Goal: Task Accomplishment & Management: Manage account settings

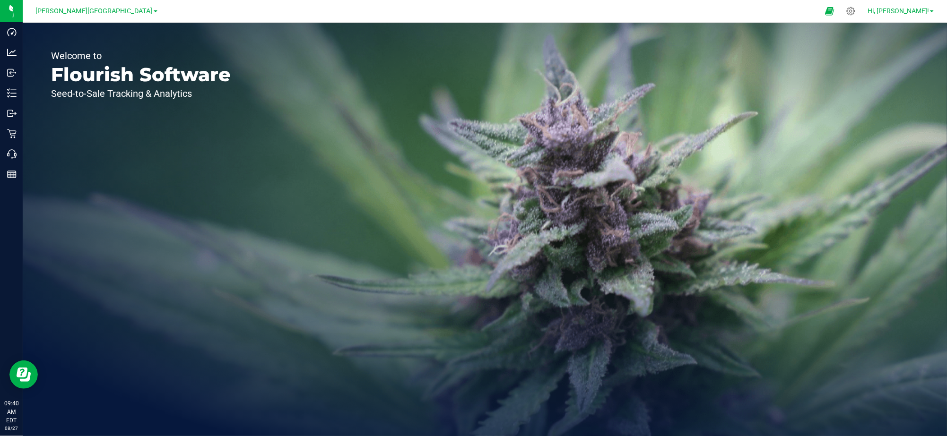
click at [930, 14] on link "Hi, [PERSON_NAME]!" at bounding box center [901, 11] width 74 height 10
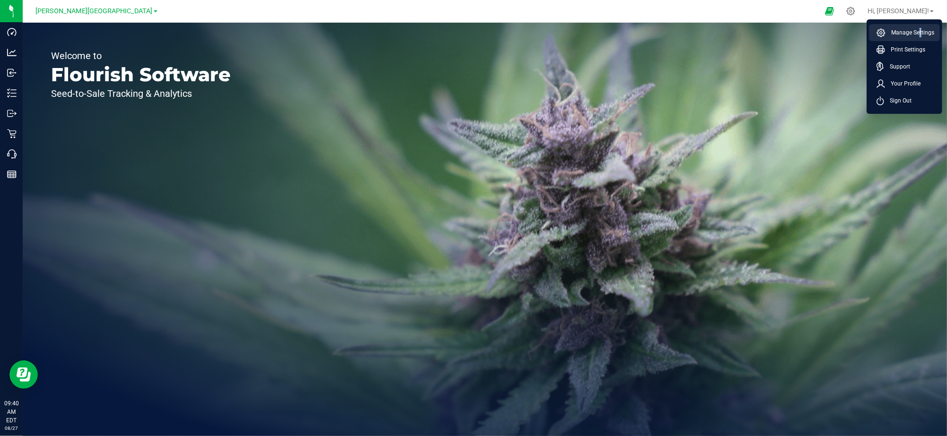
click at [918, 33] on span "Manage Settings" at bounding box center [910, 32] width 49 height 9
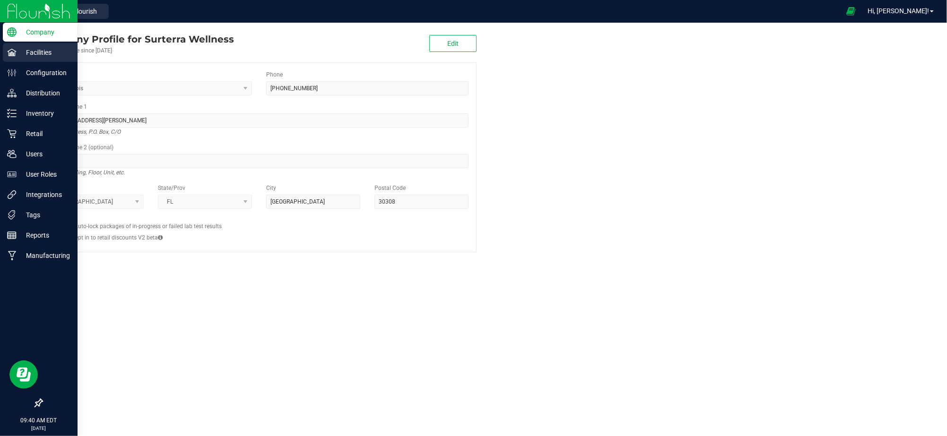
click at [41, 52] on p "Facilities" at bounding box center [45, 52] width 57 height 11
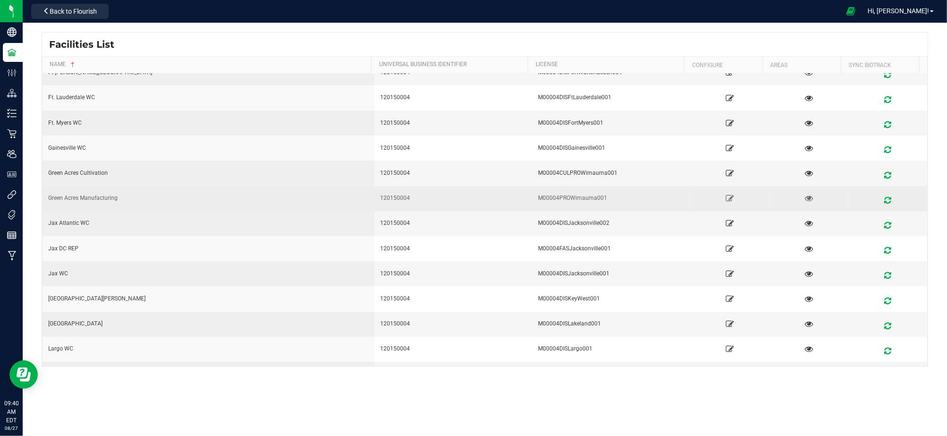
scroll to position [286, 0]
click at [725, 199] on icon at bounding box center [729, 199] width 9 height 7
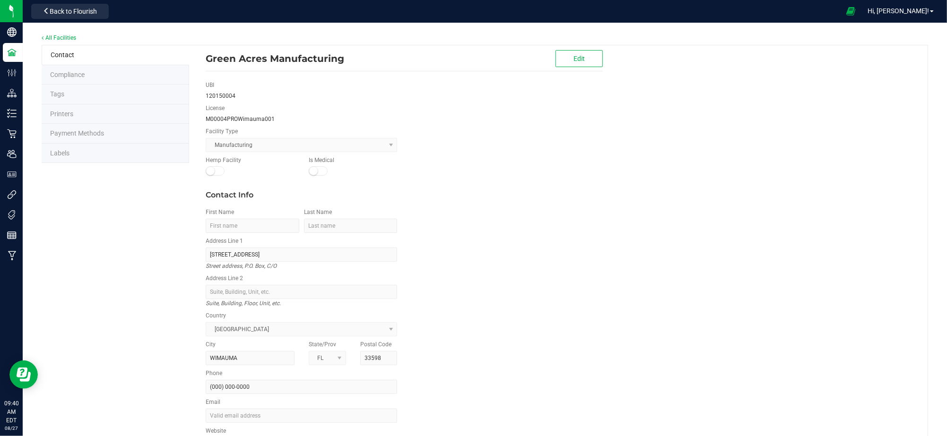
click at [87, 105] on li "Printers" at bounding box center [116, 115] width 148 height 20
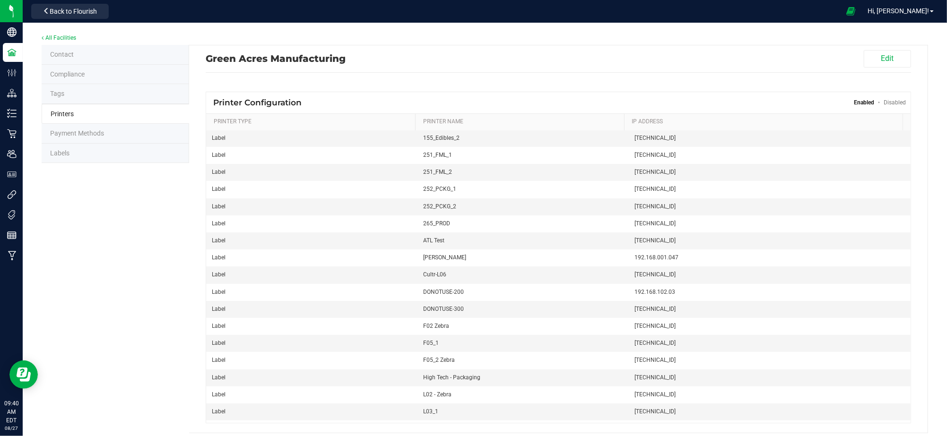
scroll to position [92, 0]
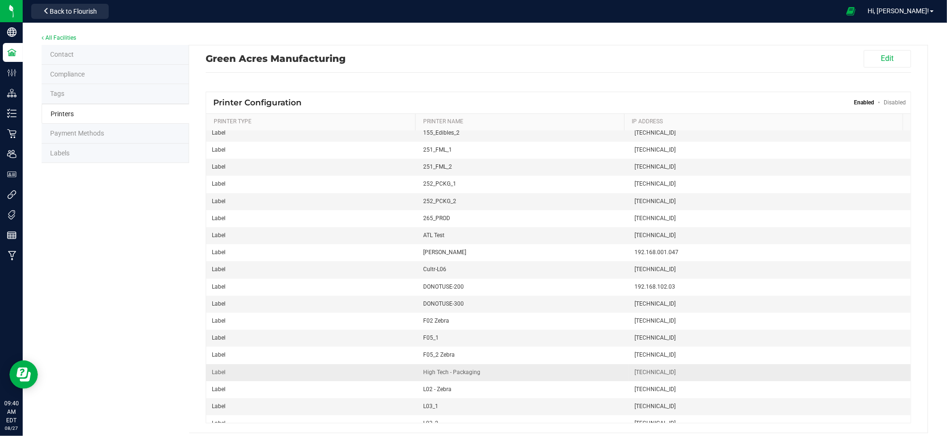
drag, startPoint x: 670, startPoint y: 375, endPoint x: 607, endPoint y: 375, distance: 62.4
click at [607, 375] on tr "Label High Tech - Packaging [TECHNICAL_ID]" at bounding box center [558, 373] width 705 height 17
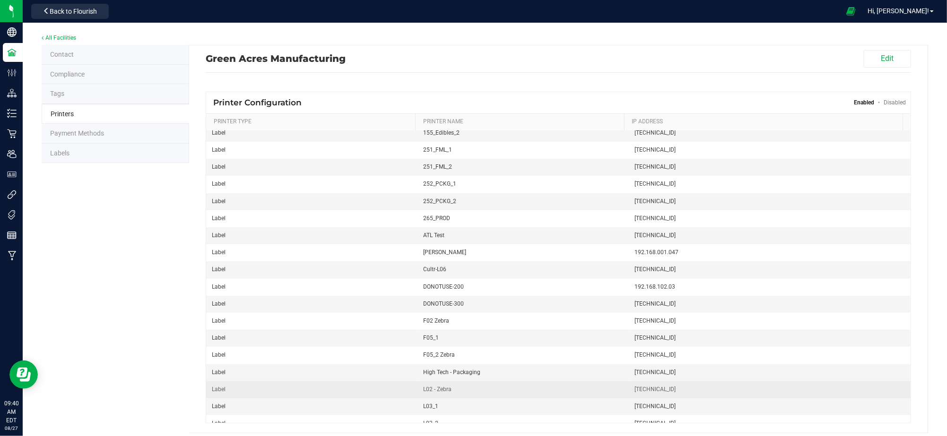
copy tr "[TECHNICAL_ID]"
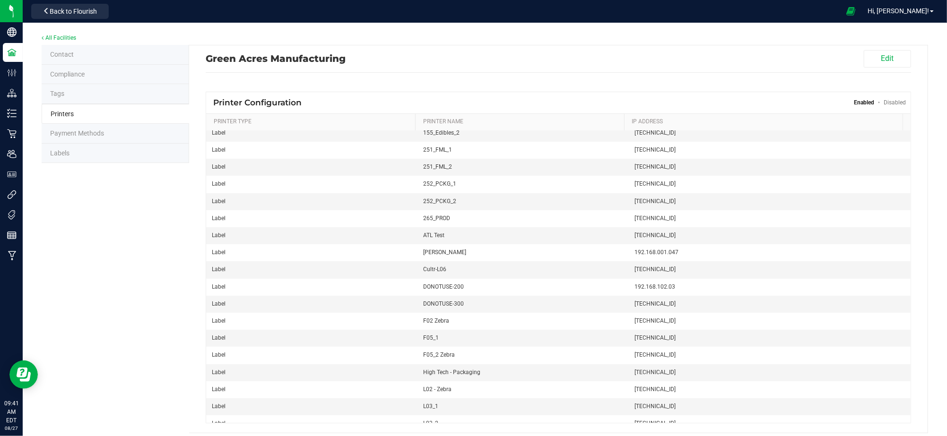
click at [469, 81] on div "Green Acres Manufacturing Edit Printer Configuration Enabled Disabled Printer T…" at bounding box center [558, 239] width 724 height 388
